Goal: Information Seeking & Learning: Learn about a topic

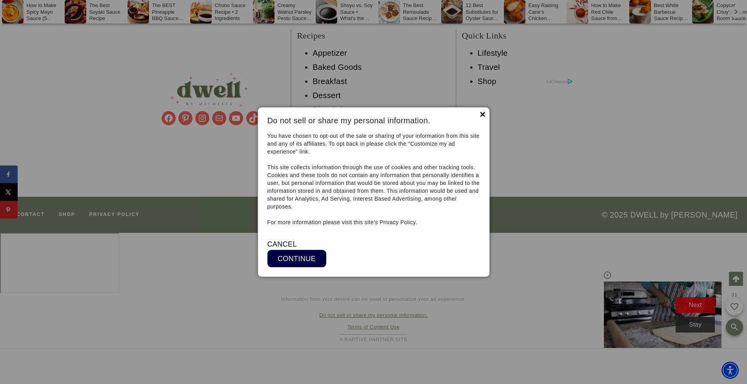
scroll to position [7424, 0]
